Goal: Task Accomplishment & Management: Manage account settings

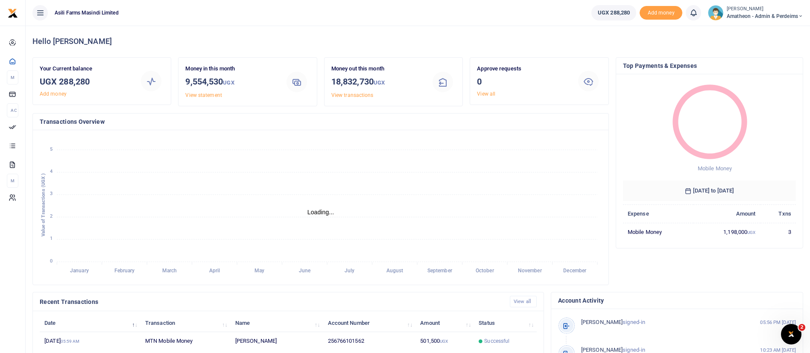
scroll to position [10, 10]
click at [755, 6] on small "[PERSON_NAME]" at bounding box center [765, 9] width 76 height 7
click at [744, 29] on icon at bounding box center [747, 31] width 7 height 8
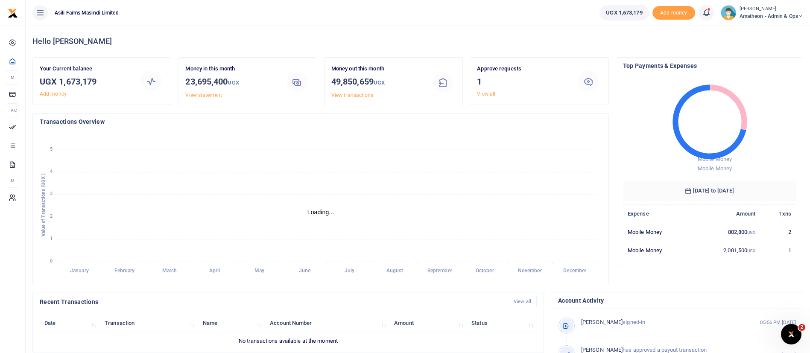
scroll to position [152, 0]
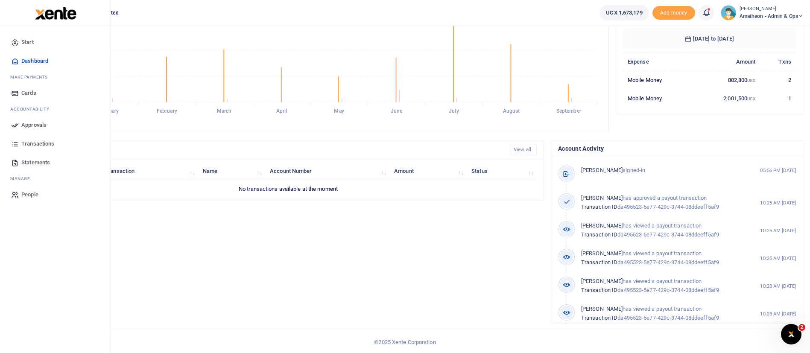
click at [23, 126] on span "Approvals" at bounding box center [33, 125] width 25 height 9
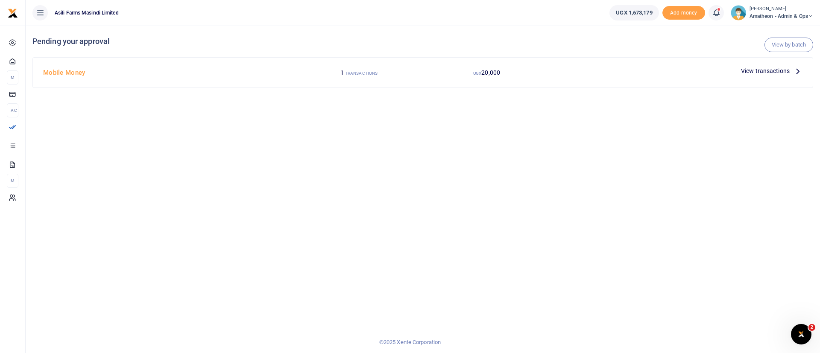
click at [777, 72] on span "View transactions" at bounding box center [765, 70] width 49 height 9
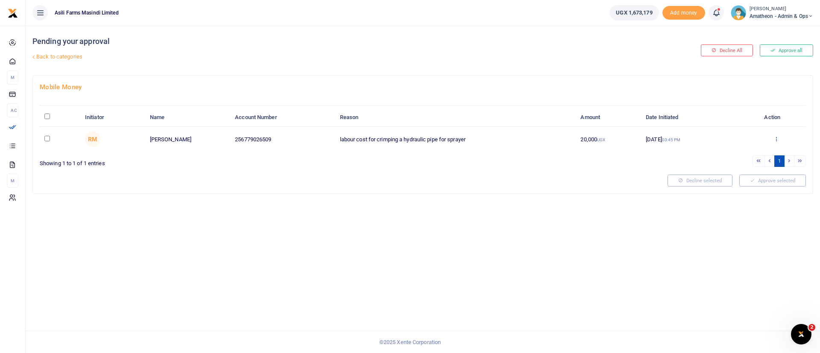
click at [776, 138] on icon at bounding box center [776, 139] width 6 height 6
click at [50, 117] on input "\a \a : activate to sort column descending" at bounding box center [47, 117] width 6 height 6
checkbox input "true"
click at [752, 181] on button "Approve selected (1)" at bounding box center [769, 181] width 73 height 12
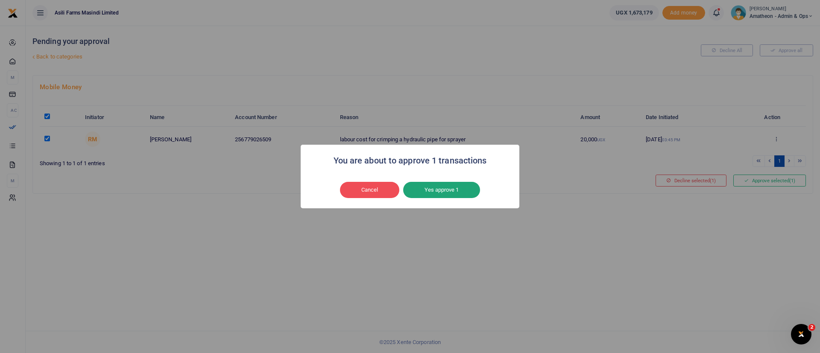
click at [458, 184] on button "Yes approve 1" at bounding box center [441, 190] width 77 height 16
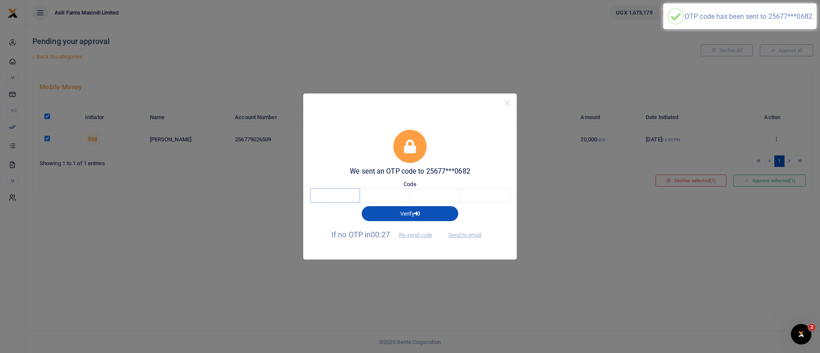
click at [351, 193] on input "text" at bounding box center [335, 195] width 50 height 15
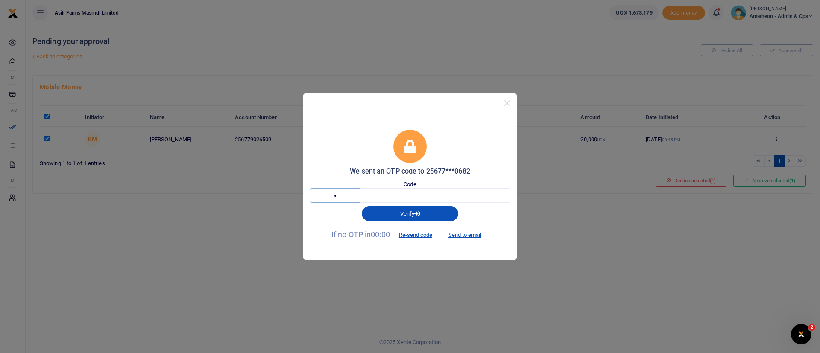
type input "8"
type input "1"
type input "8"
type input "1"
